Goal: Information Seeking & Learning: Find specific fact

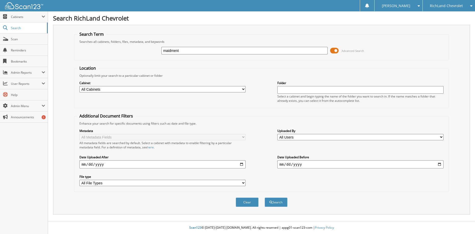
type input "maidment"
click at [265, 198] on button "Search" at bounding box center [276, 202] width 23 height 9
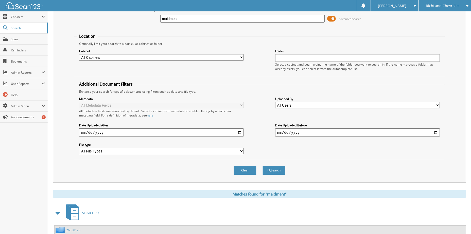
scroll to position [127, 0]
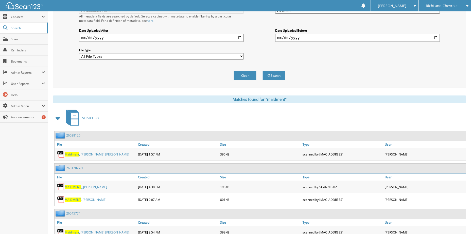
click at [60, 120] on span at bounding box center [58, 118] width 7 height 9
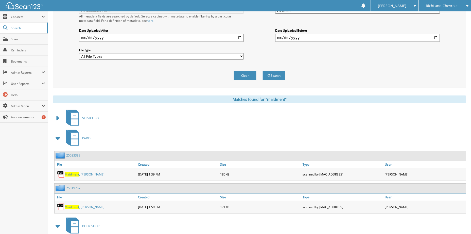
click at [56, 139] on span at bounding box center [58, 138] width 7 height 9
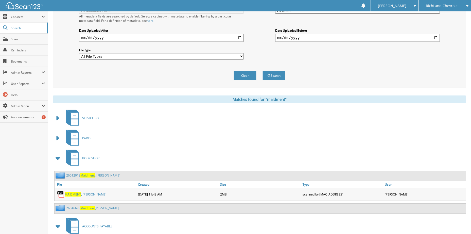
drag, startPoint x: 62, startPoint y: 156, endPoint x: 55, endPoint y: 160, distance: 7.9
click at [60, 158] on span at bounding box center [58, 158] width 10 height 12
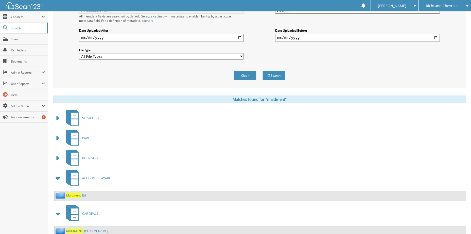
click at [55, 179] on span at bounding box center [58, 178] width 7 height 9
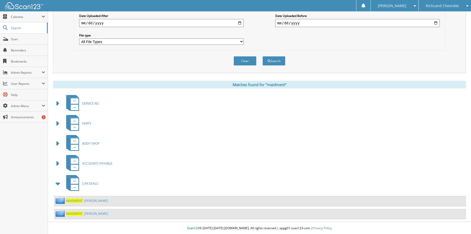
scroll to position [142, 0]
click at [83, 212] on link "[PERSON_NAME]" at bounding box center [87, 213] width 42 height 4
